Goal: Information Seeking & Learning: Find contact information

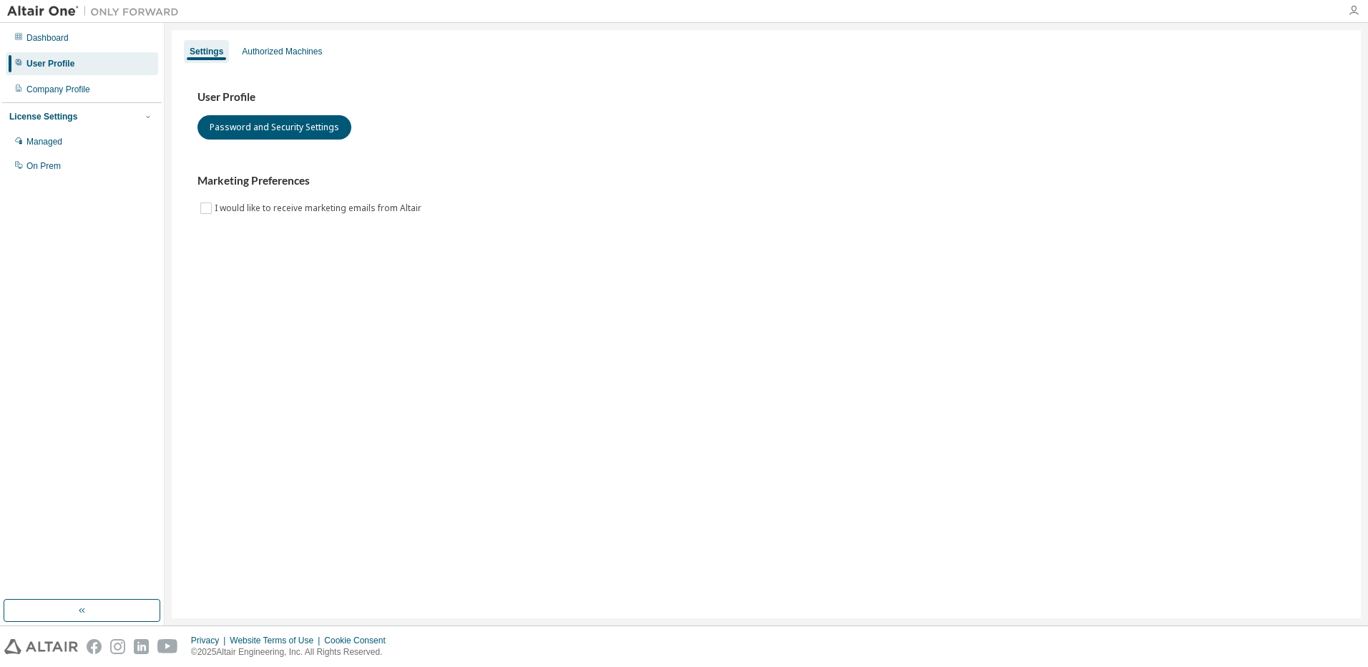
click at [1357, 5] on icon "button" at bounding box center [1353, 10] width 11 height 11
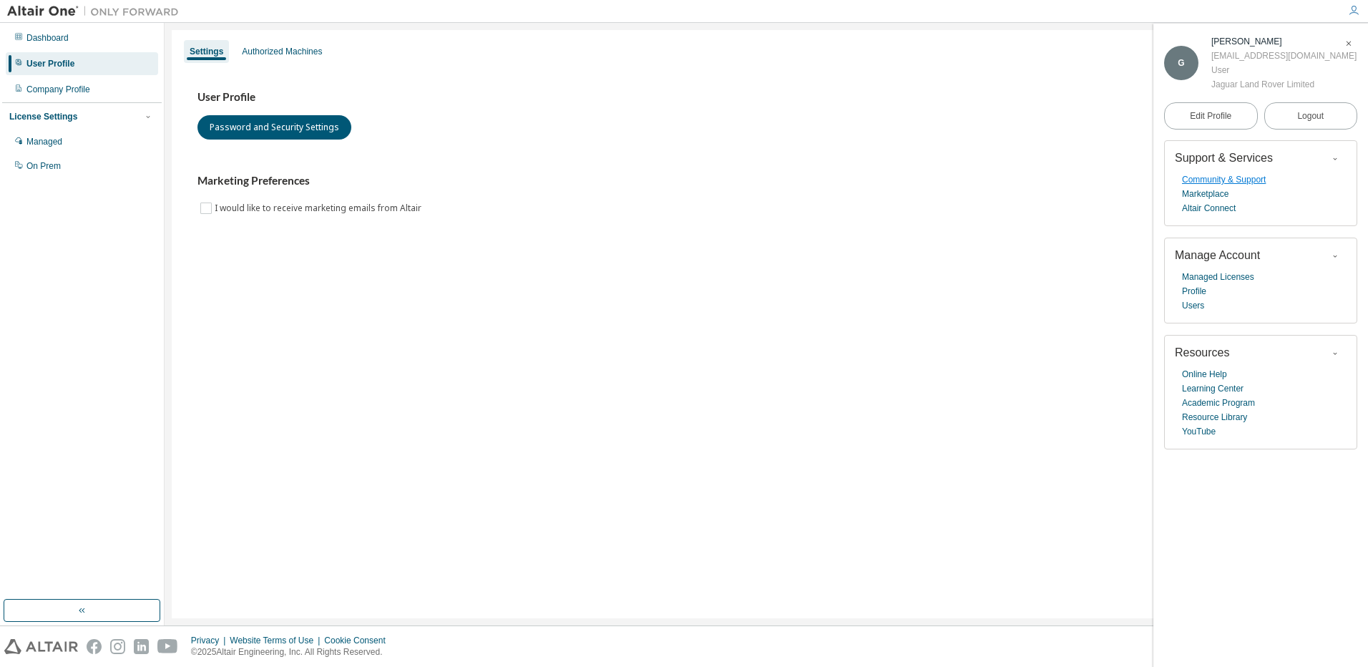
click at [1239, 182] on link "Community & Support" at bounding box center [1224, 179] width 84 height 14
